Goal: Information Seeking & Learning: Check status

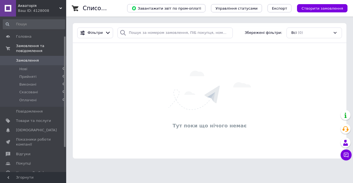
scroll to position [28, 0]
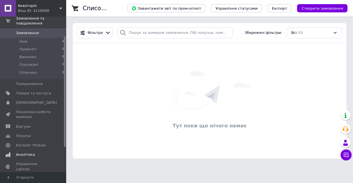
click at [25, 152] on span "Аналітика" at bounding box center [25, 154] width 19 height 5
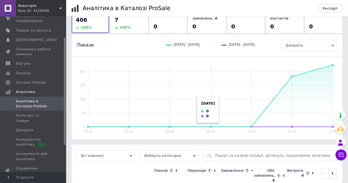
scroll to position [28, 0]
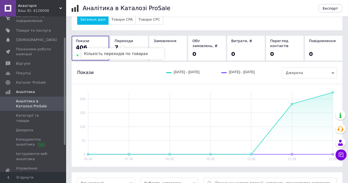
click at [128, 41] on span "Переходи" at bounding box center [124, 41] width 18 height 4
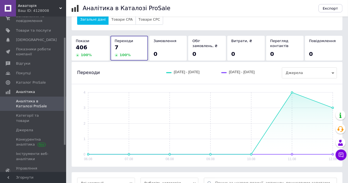
click at [94, 47] on div "406" at bounding box center [90, 48] width 29 height 8
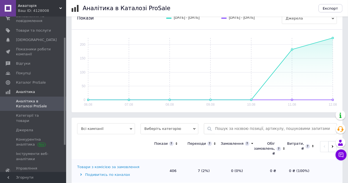
scroll to position [92, 0]
